Goal: Transaction & Acquisition: Purchase product/service

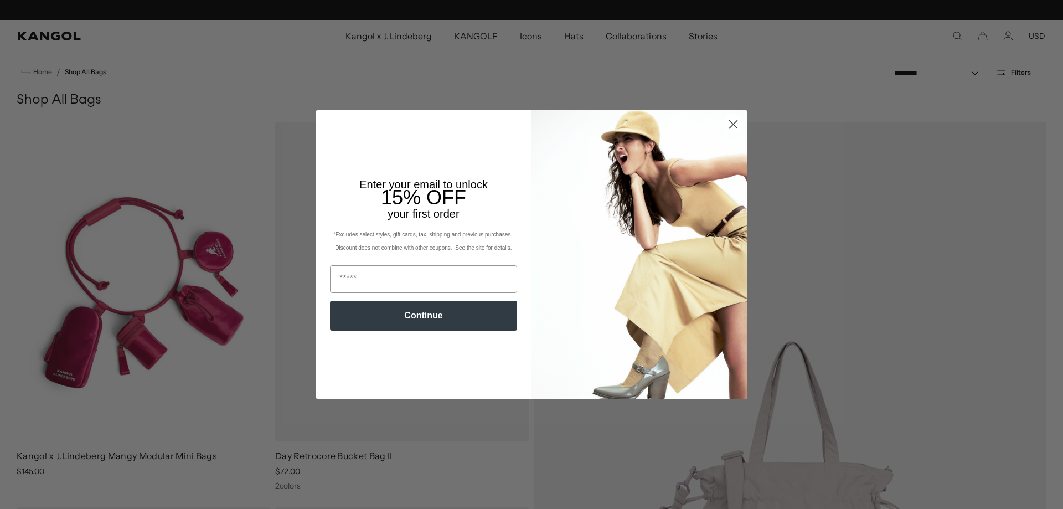
click at [730, 124] on icon "Close dialog" at bounding box center [734, 125] width 8 height 8
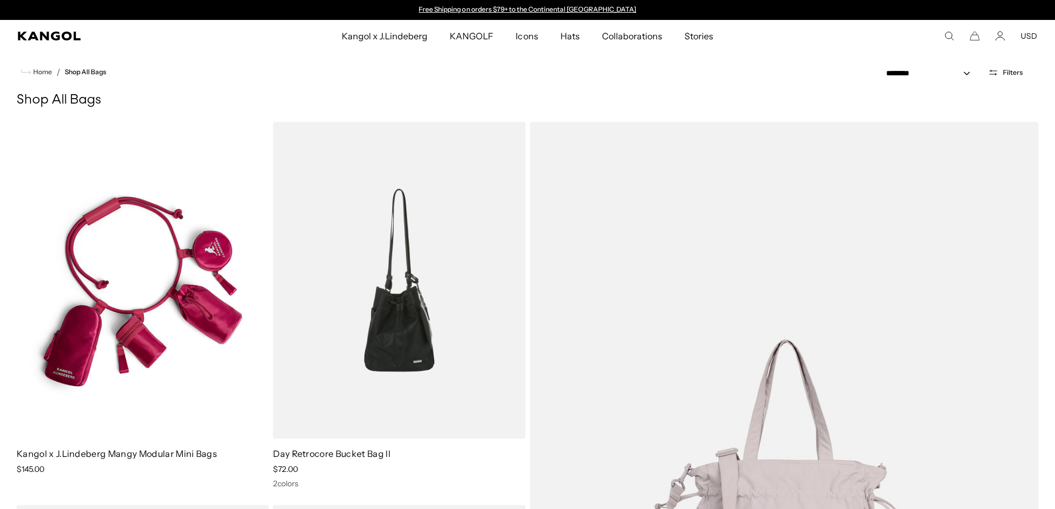
click at [954, 34] on icon "Search here" at bounding box center [949, 36] width 10 height 10
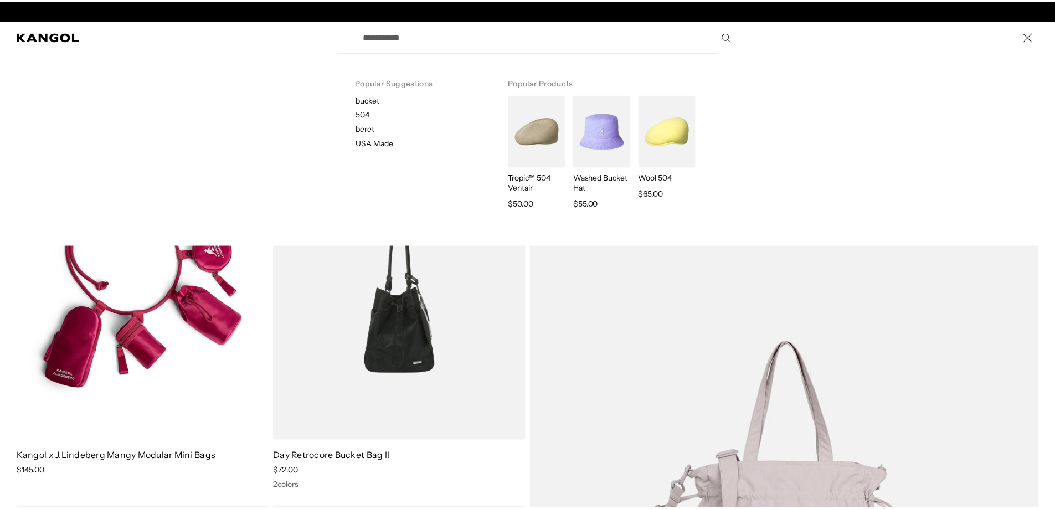
scroll to position [0, 228]
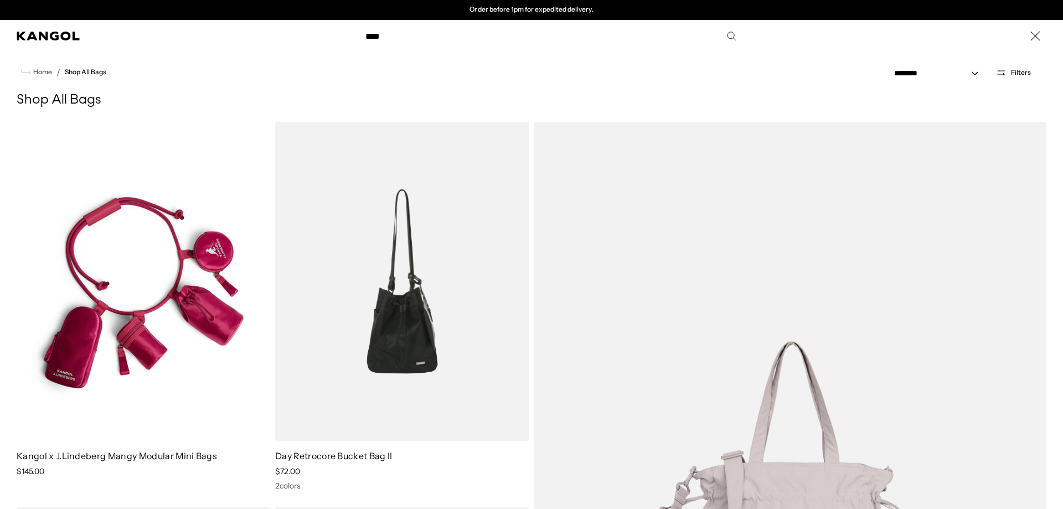
type input "***"
